Goal: Information Seeking & Learning: Check status

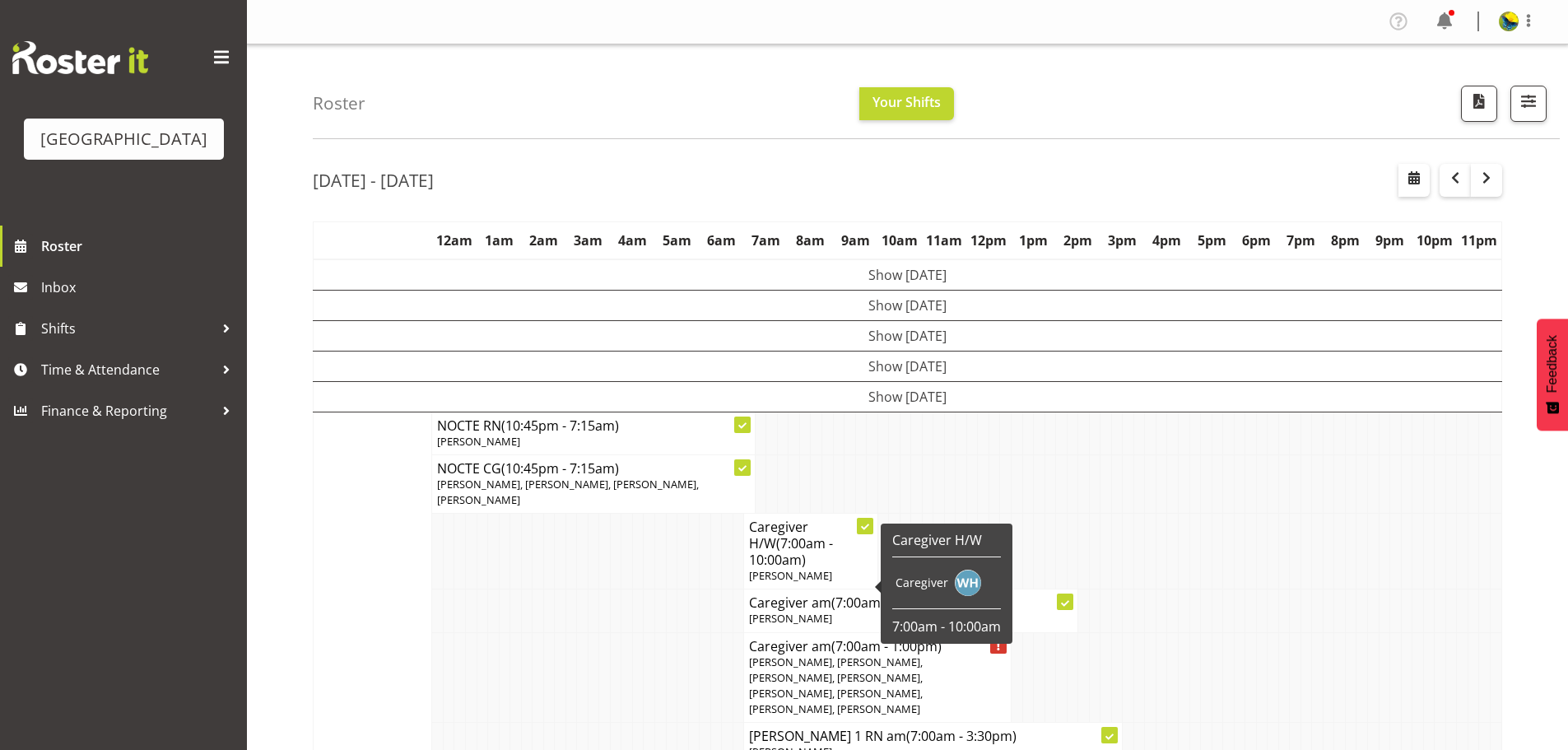
click at [674, 139] on div "Roster Your Shifts 1 Locations Clear Parkwood Kitchen Parkwood Nurses Select Al…" at bounding box center [936, 92] width 1247 height 95
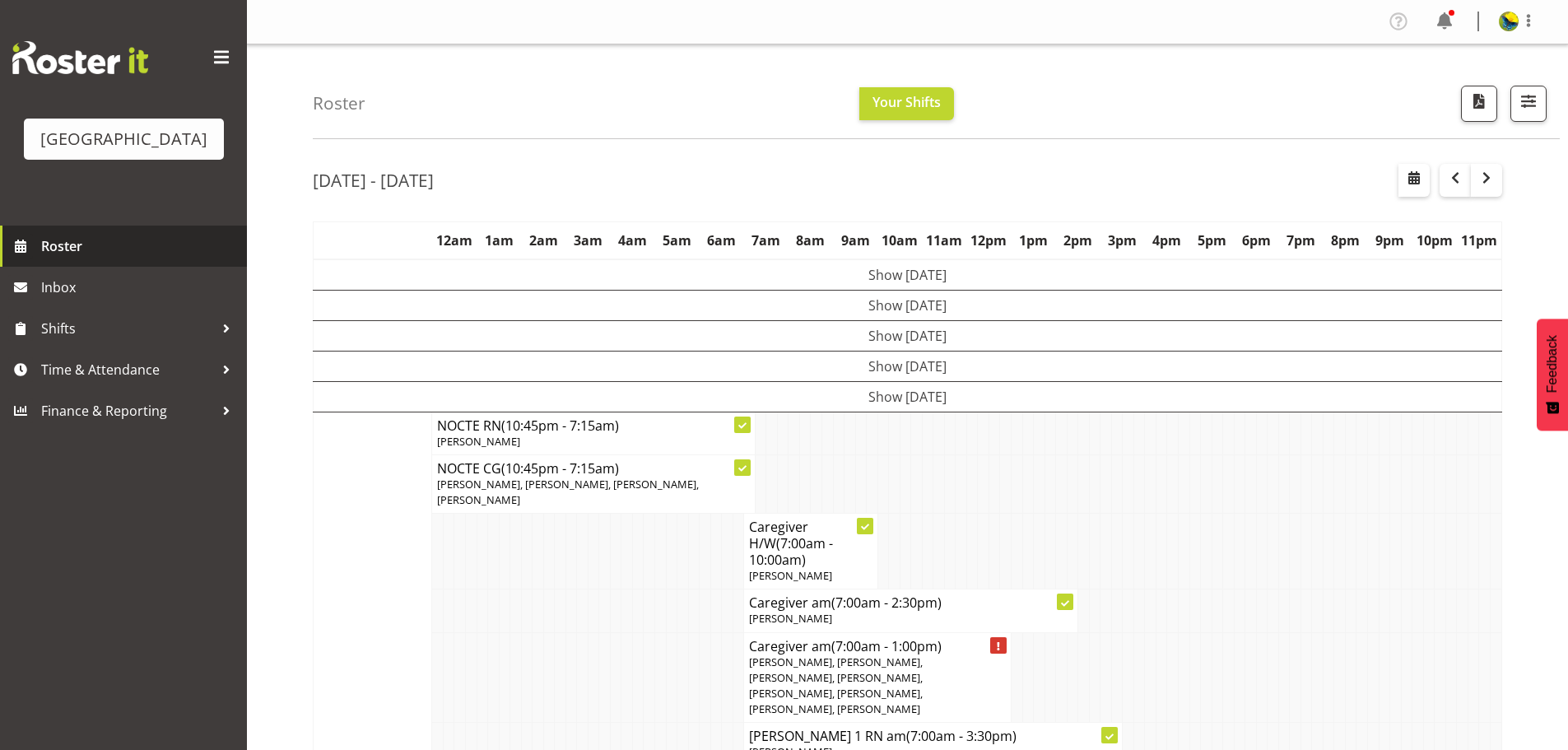
click at [157, 258] on span "Roster" at bounding box center [140, 246] width 198 height 25
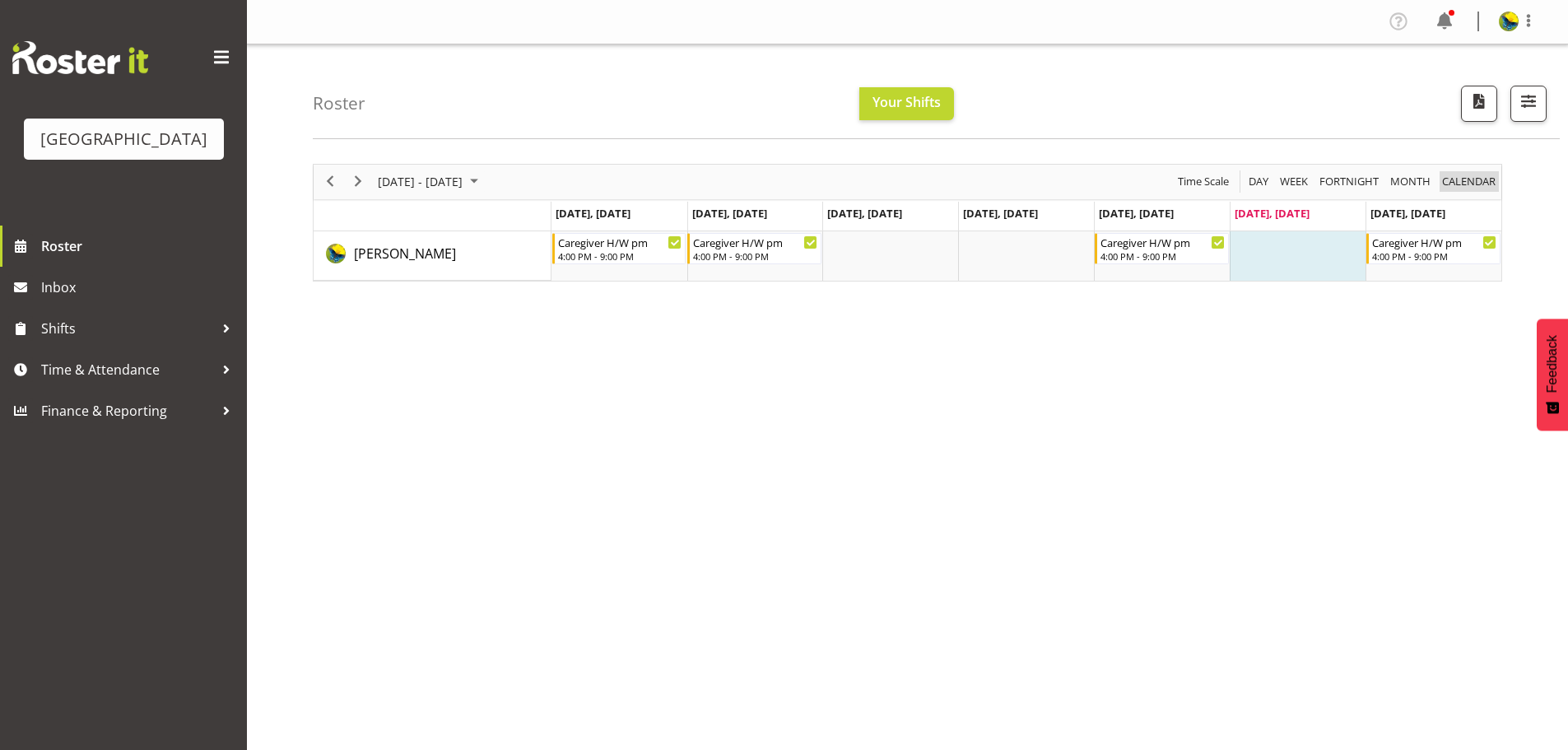
click at [1459, 191] on span "calendar" at bounding box center [1469, 182] width 57 height 21
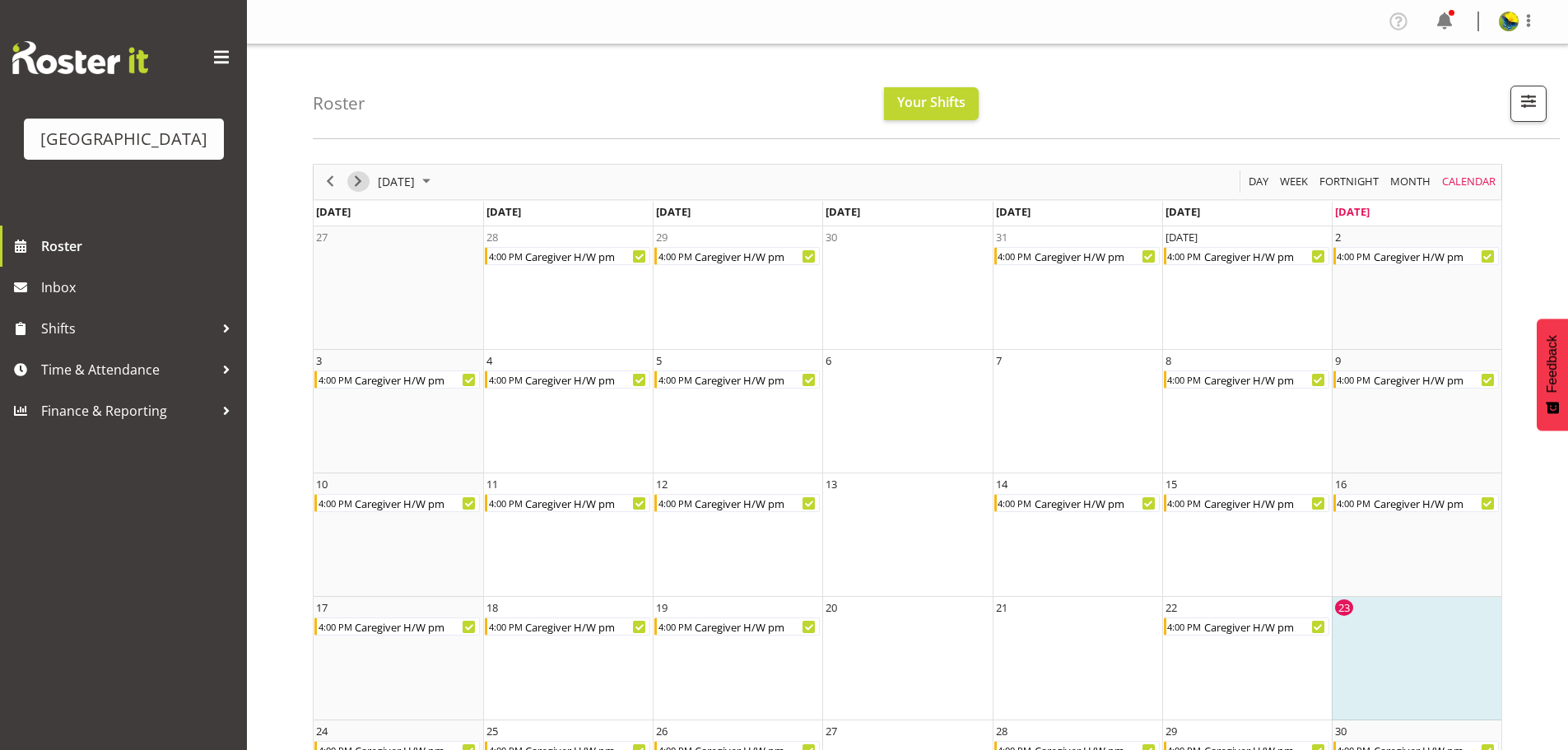
click at [362, 192] on span "Next" at bounding box center [358, 182] width 20 height 21
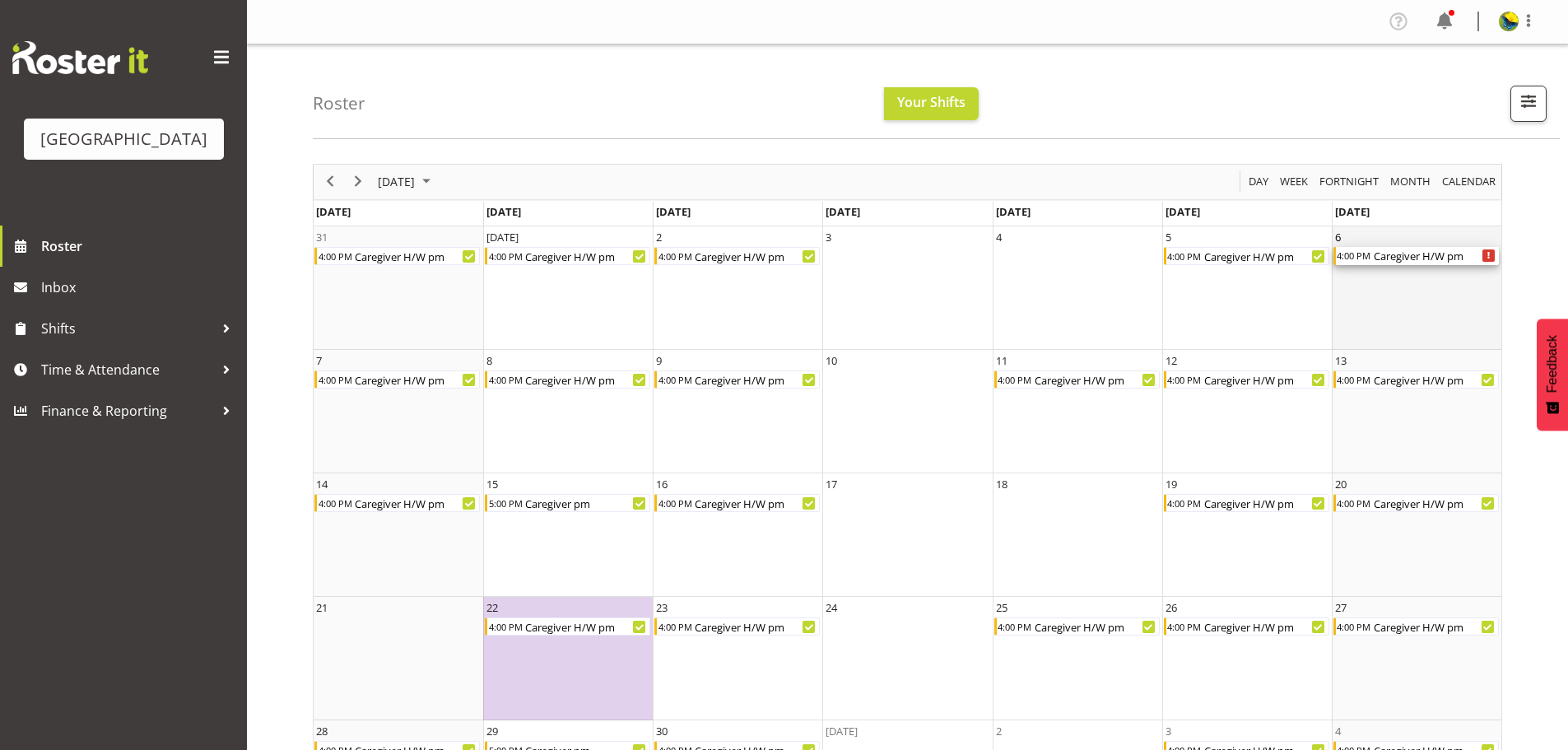
click at [1451, 265] on div "Caregiver H/W pm" at bounding box center [1435, 256] width 127 height 18
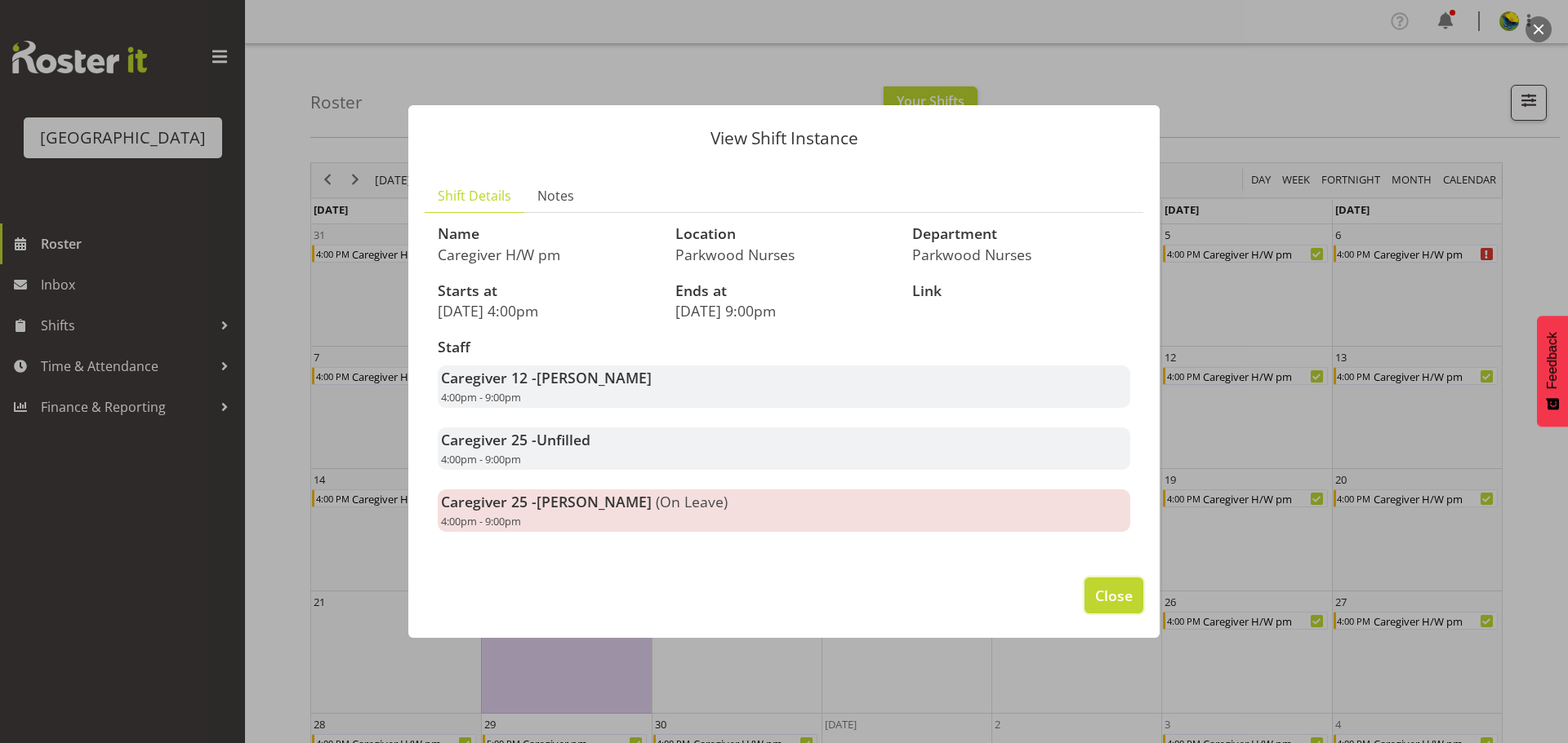
click at [1122, 607] on span "Close" at bounding box center [1114, 595] width 38 height 21
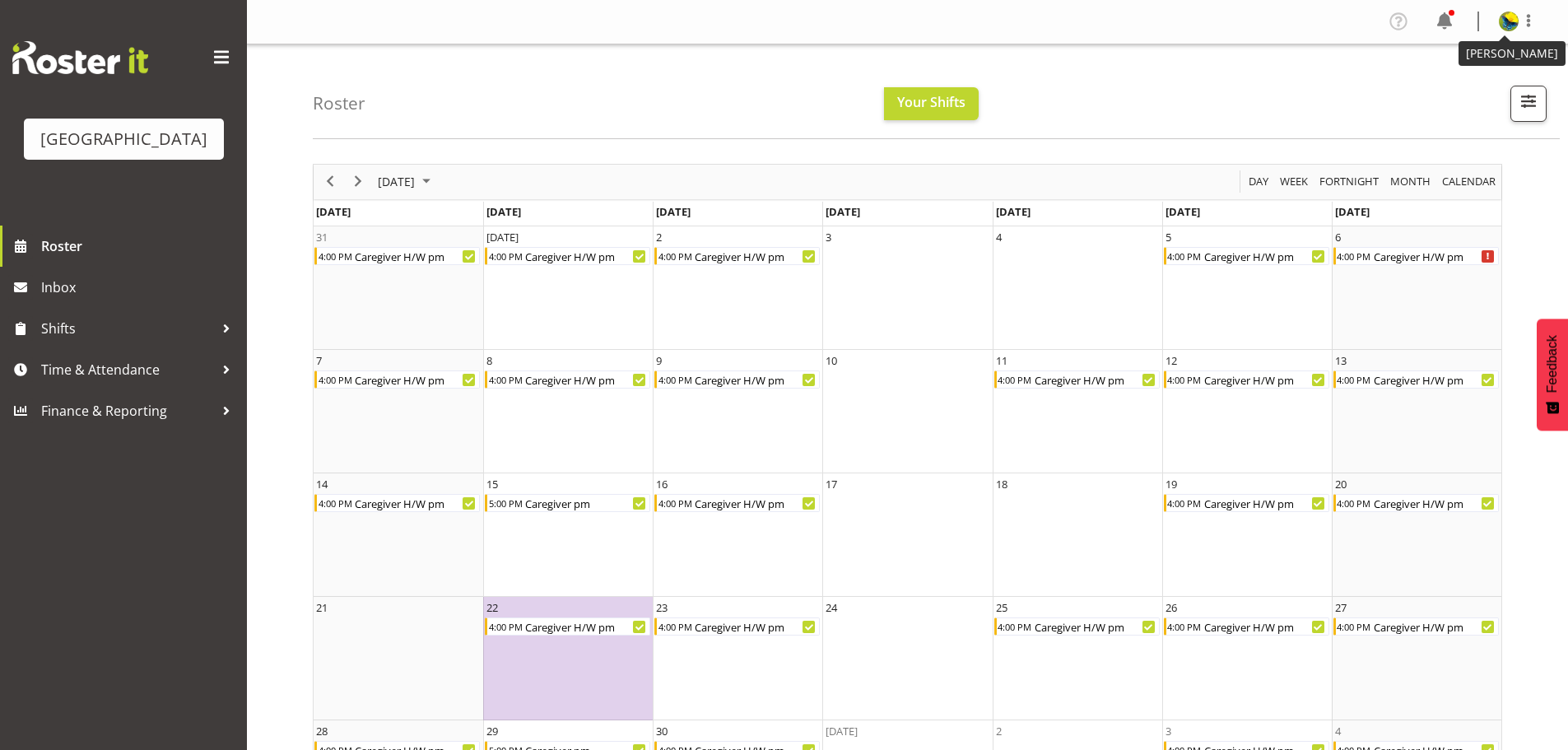
click at [1508, 18] on img at bounding box center [1509, 21] width 20 height 20
click at [1470, 97] on link "Log Out" at bounding box center [1460, 86] width 158 height 29
